Goal: Find contact information: Find contact information

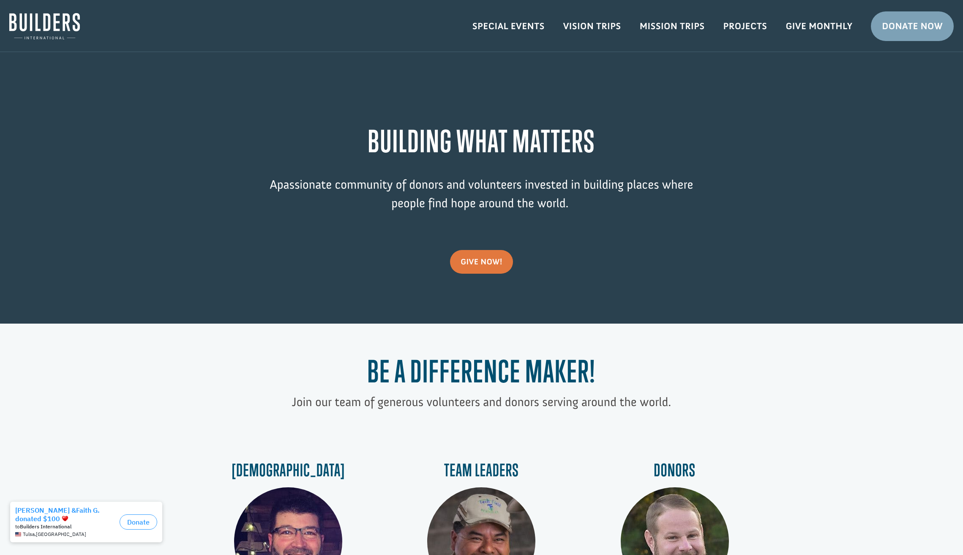
scroll to position [253, 0]
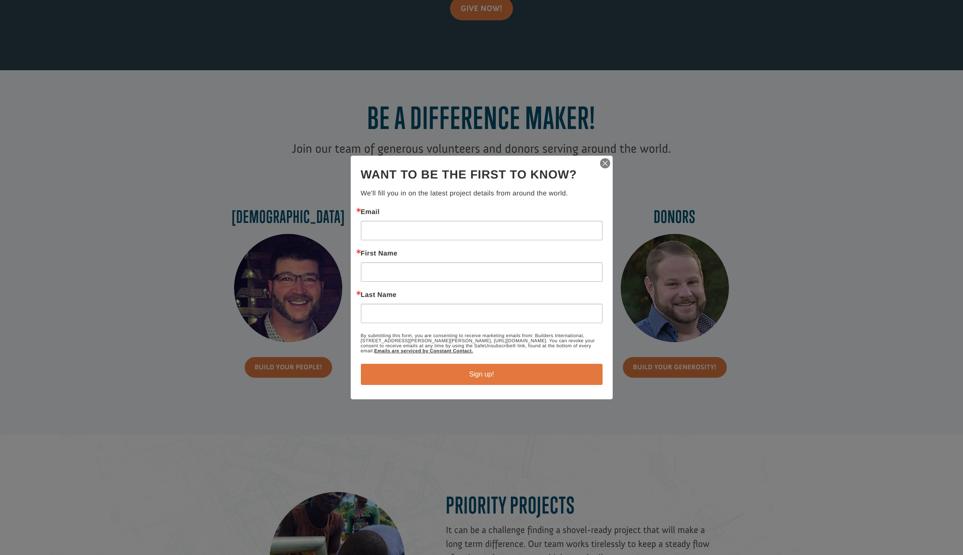
click at [610, 163] on img "button" at bounding box center [605, 163] width 12 height 12
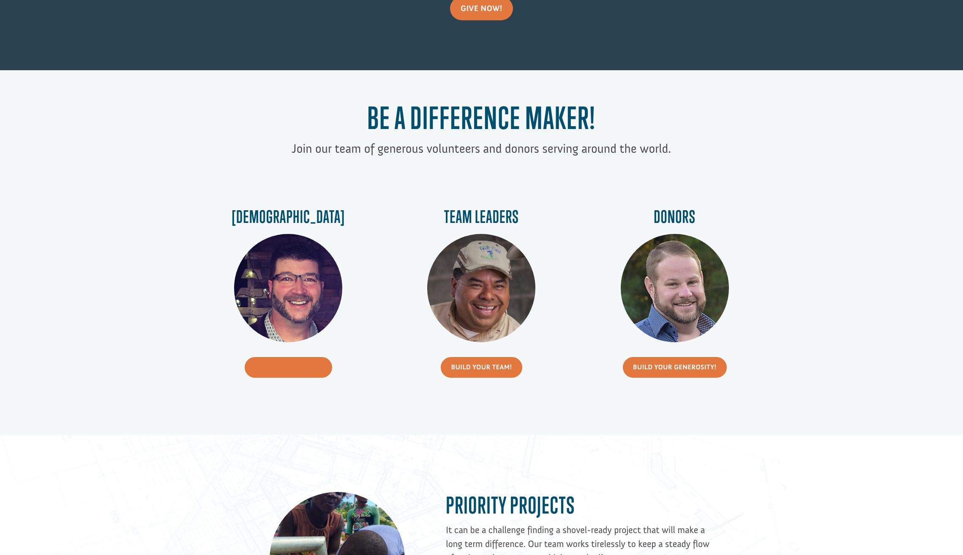
click at [280, 364] on link "Build Your People!" at bounding box center [289, 367] width 88 height 21
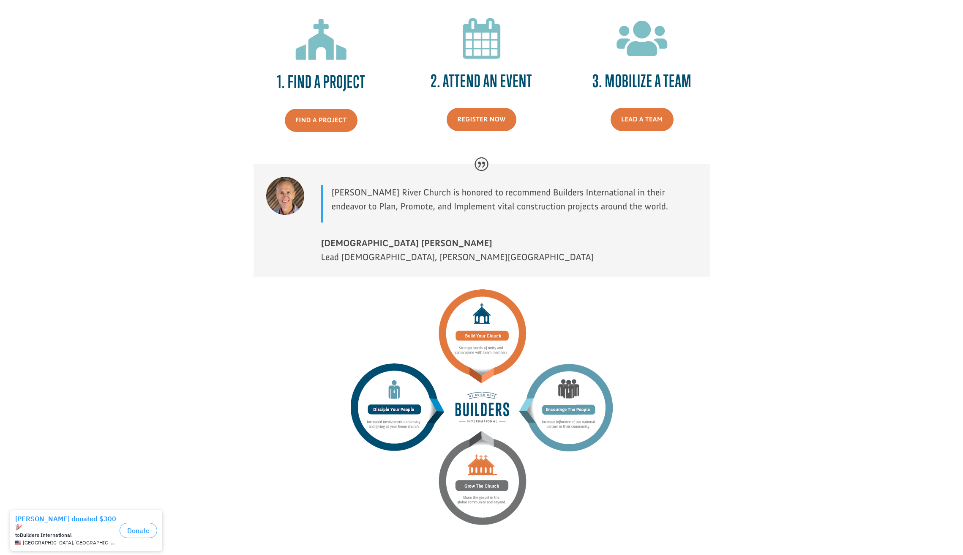
scroll to position [1141, 0]
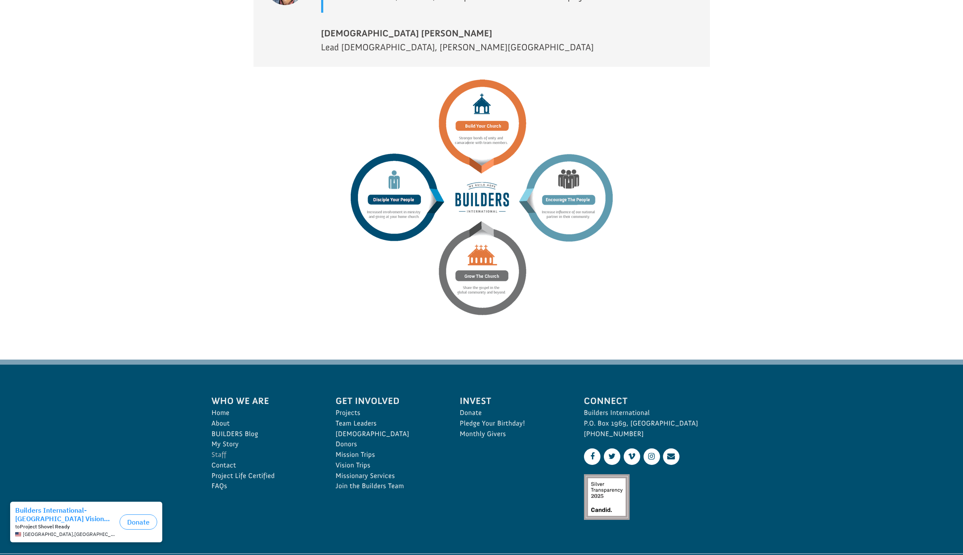
click at [222, 460] on link "Staff" at bounding box center [265, 454] width 106 height 11
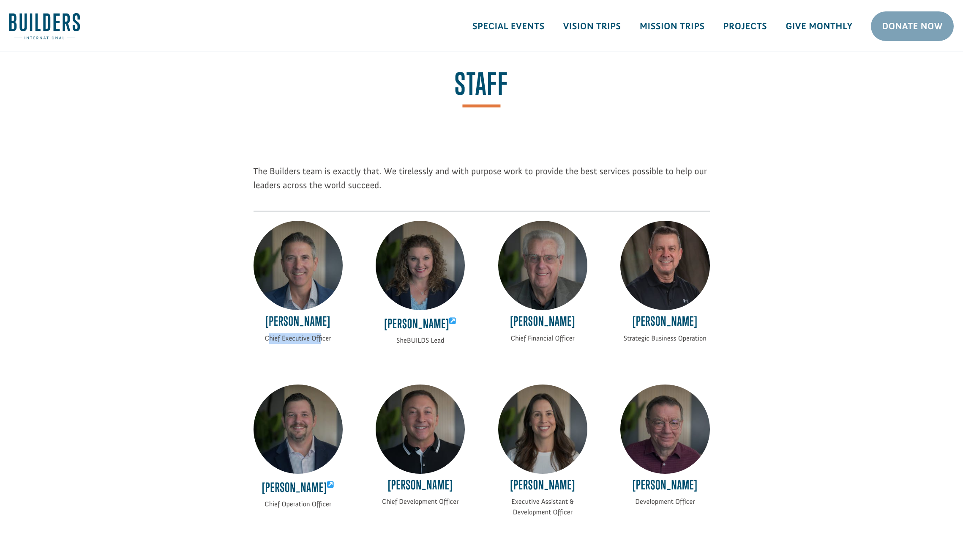
drag, startPoint x: 267, startPoint y: 337, endPoint x: 322, endPoint y: 333, distance: 55.1
click at [322, 333] on p "Chief Executive Officer" at bounding box center [298, 338] width 89 height 11
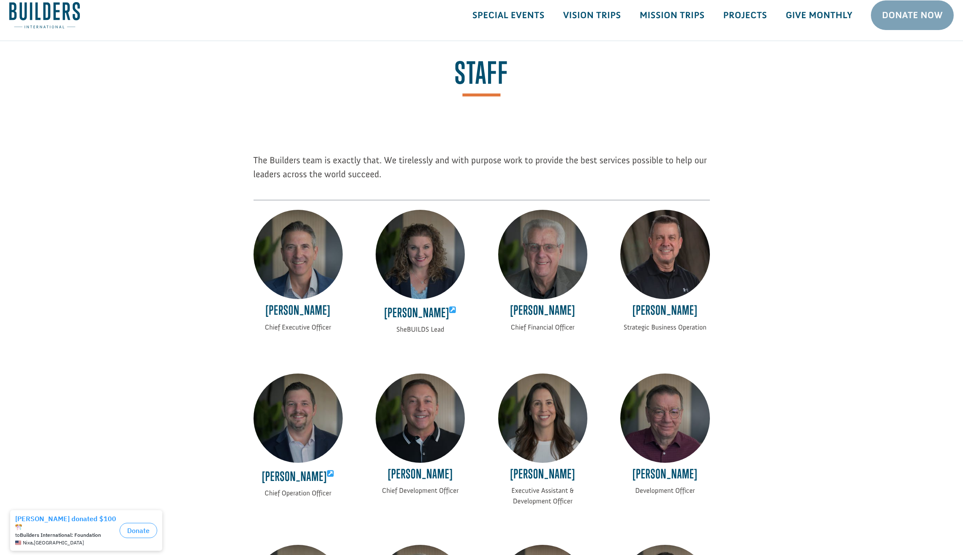
scroll to position [115, 0]
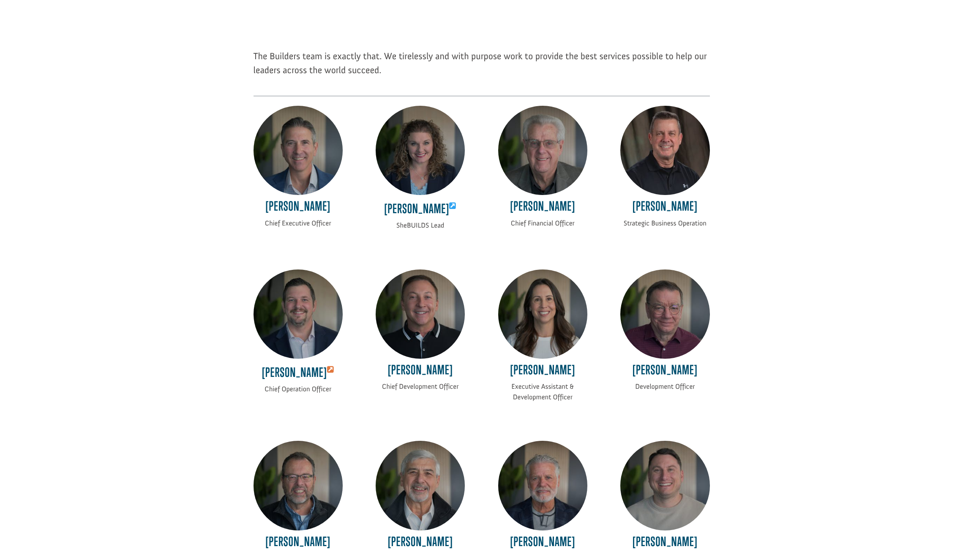
click at [332, 369] on icon at bounding box center [330, 370] width 7 height 8
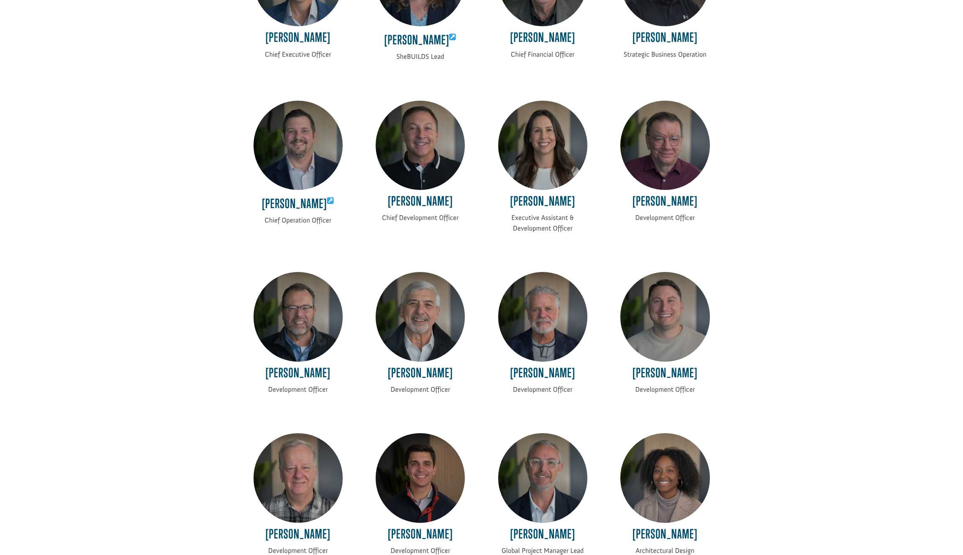
scroll to position [388, 0]
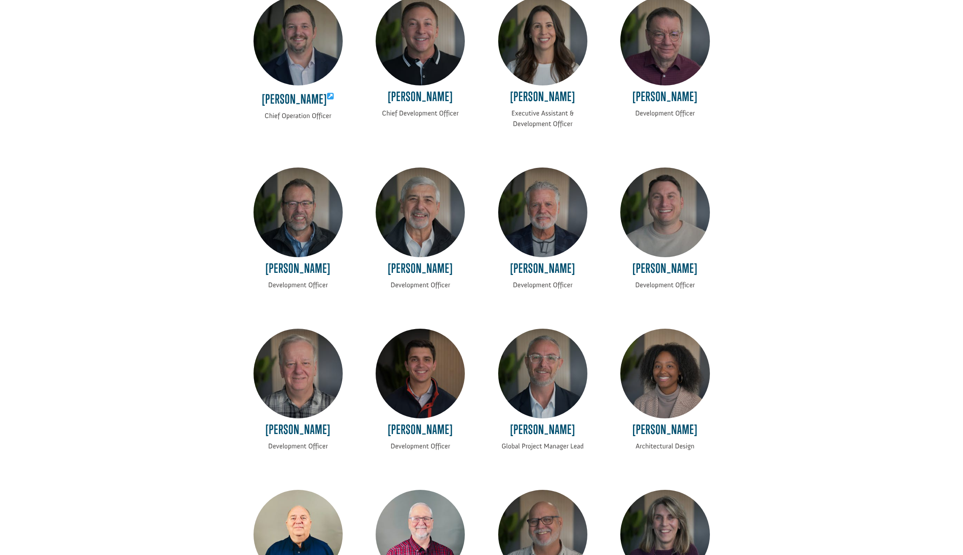
click at [680, 223] on img at bounding box center [665, 211] width 89 height 89
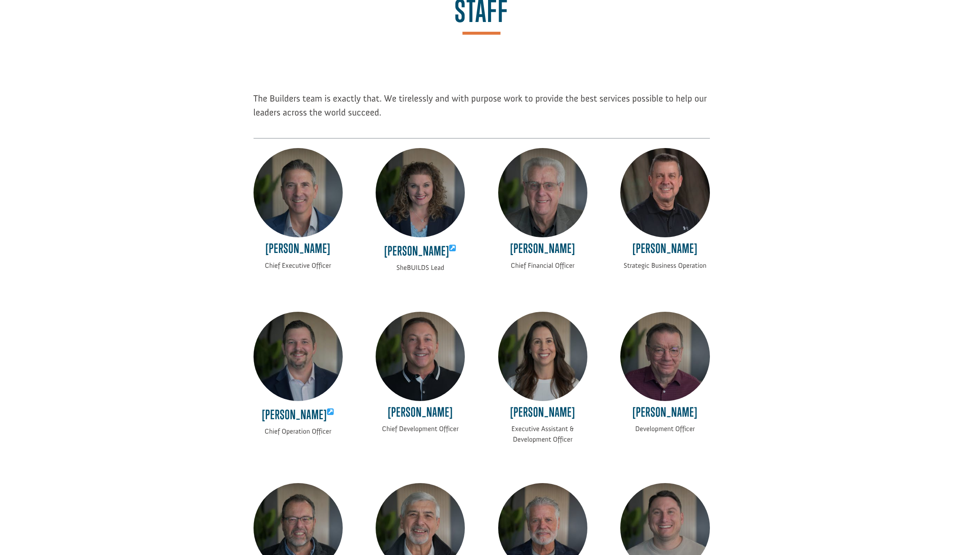
scroll to position [0, 0]
